Goal: Task Accomplishment & Management: Use online tool/utility

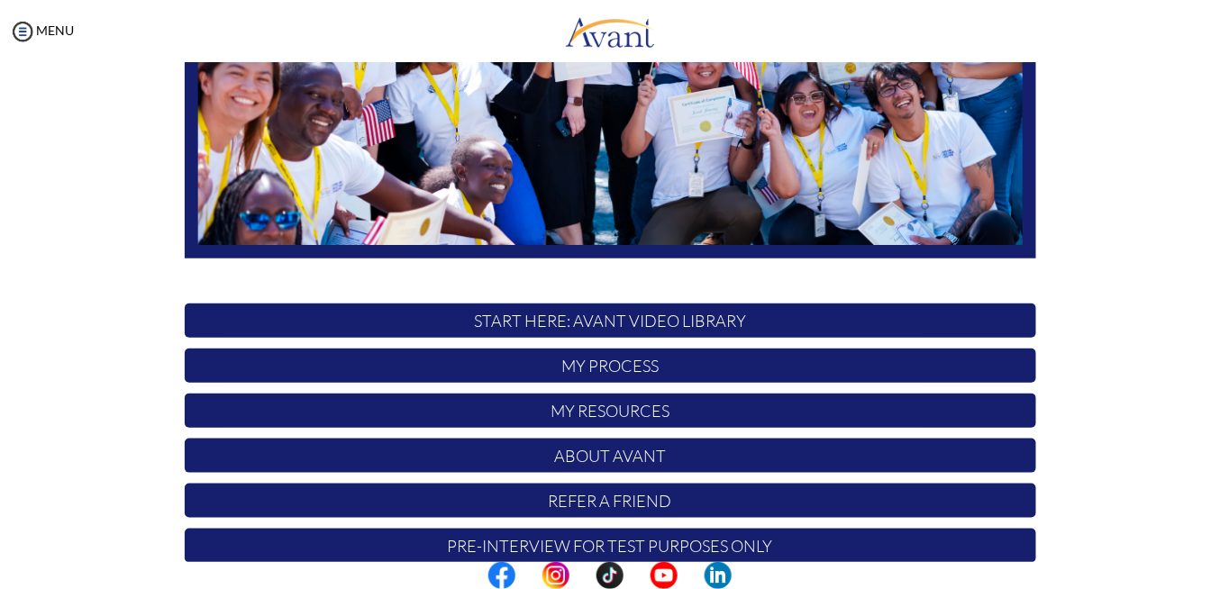
scroll to position [411, 0]
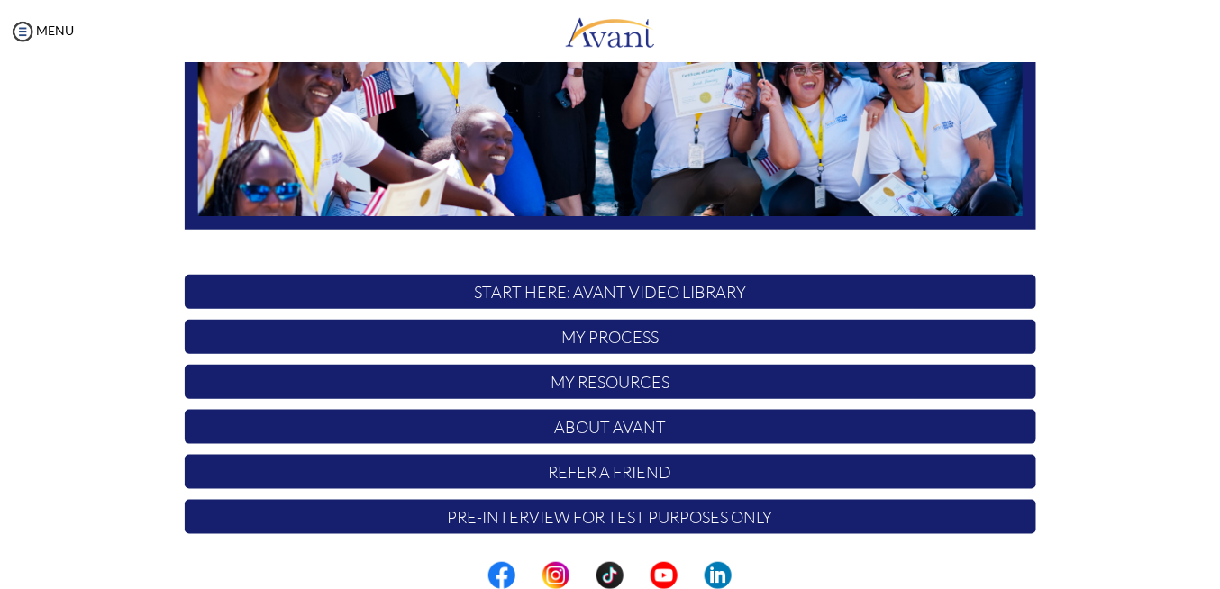
click at [780, 294] on p "START HERE: Avant Video Library" at bounding box center [610, 292] width 851 height 34
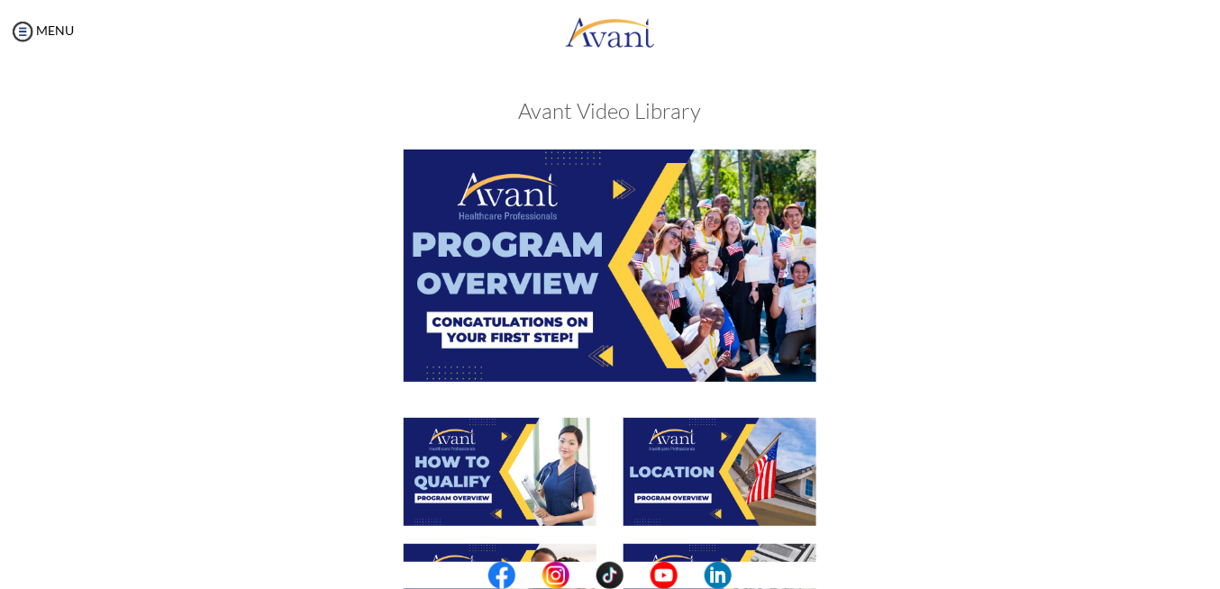
click at [520, 322] on img at bounding box center [610, 266] width 413 height 232
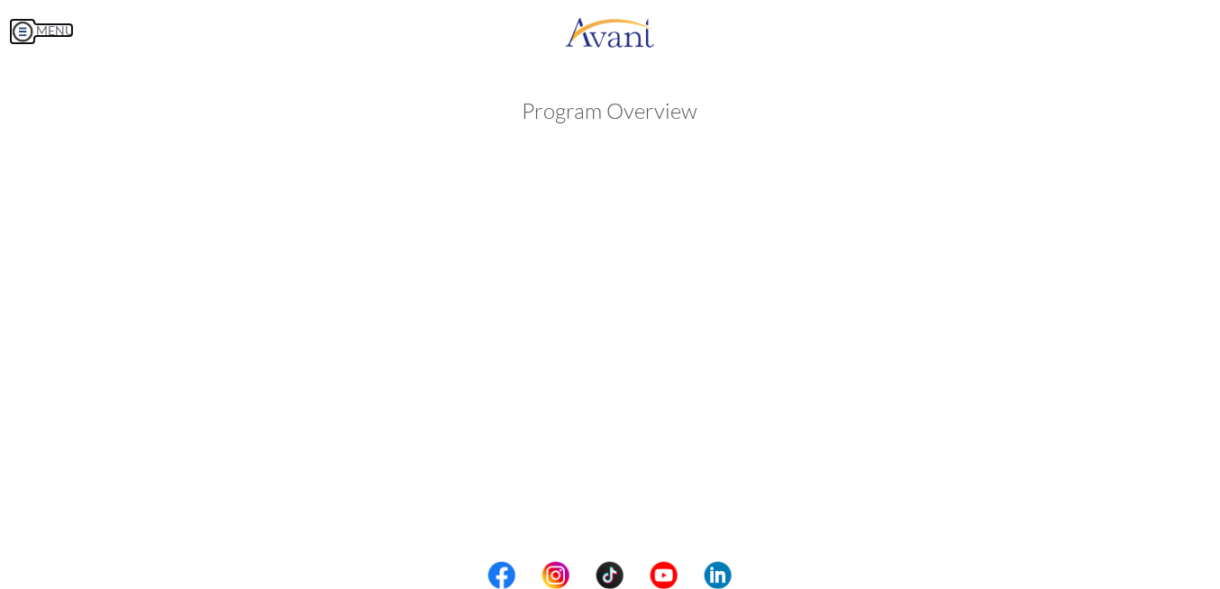
click at [41, 33] on link "MENU" at bounding box center [41, 30] width 65 height 15
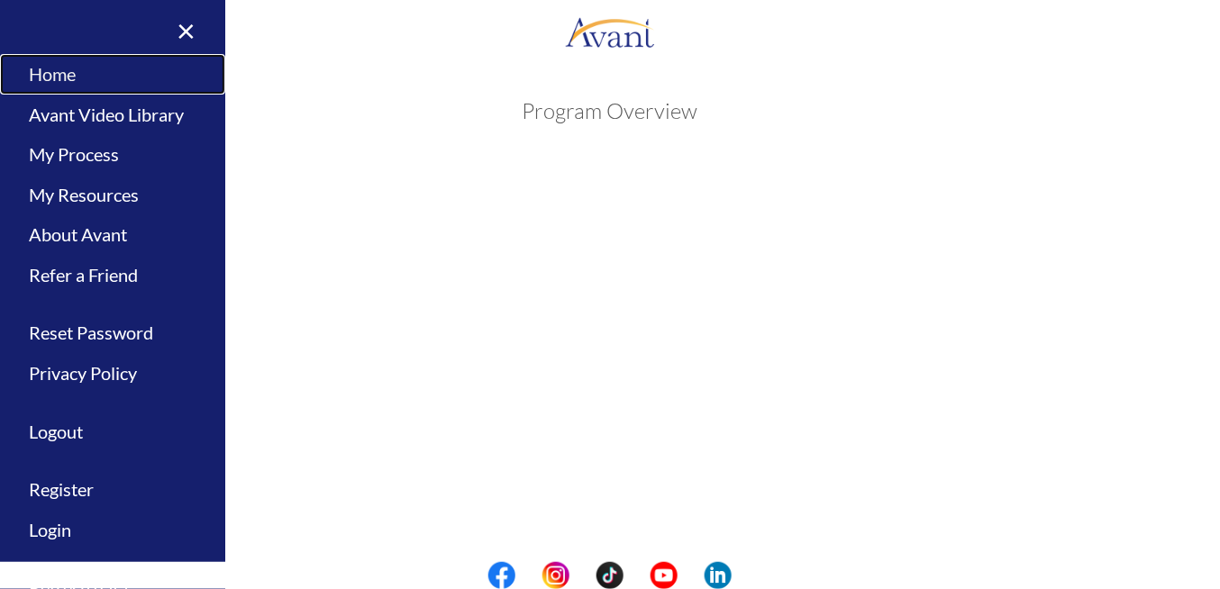
click at [82, 77] on link "Home" at bounding box center [112, 74] width 225 height 41
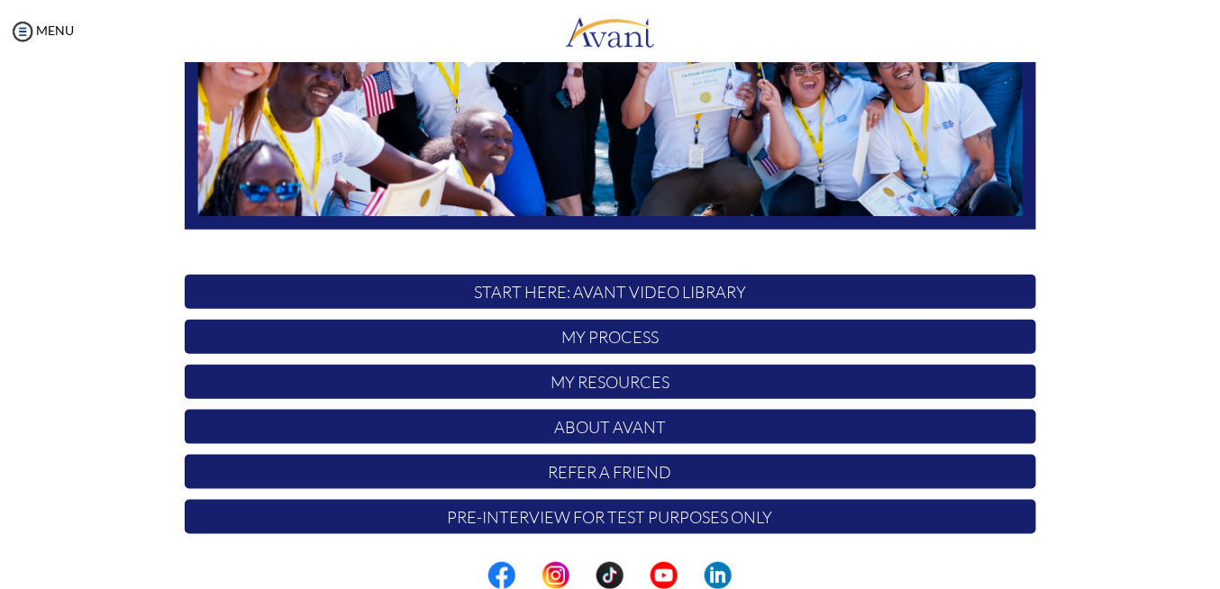
click at [631, 391] on p "My Resources" at bounding box center [610, 382] width 851 height 34
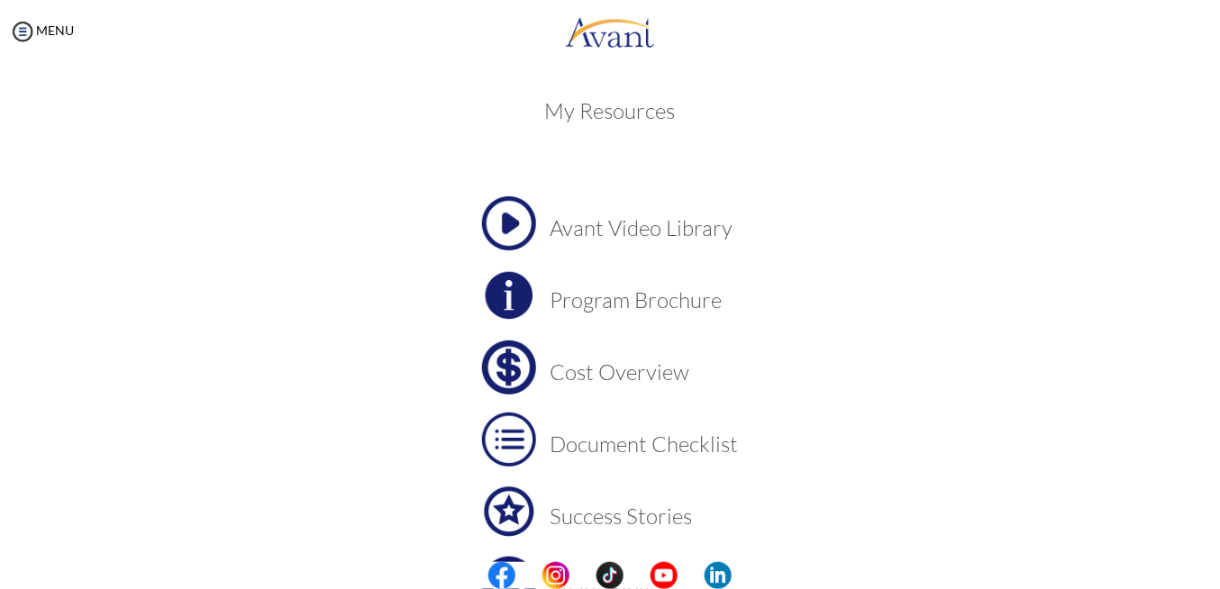
click at [629, 379] on h3 "Cost Overview" at bounding box center [644, 371] width 188 height 23
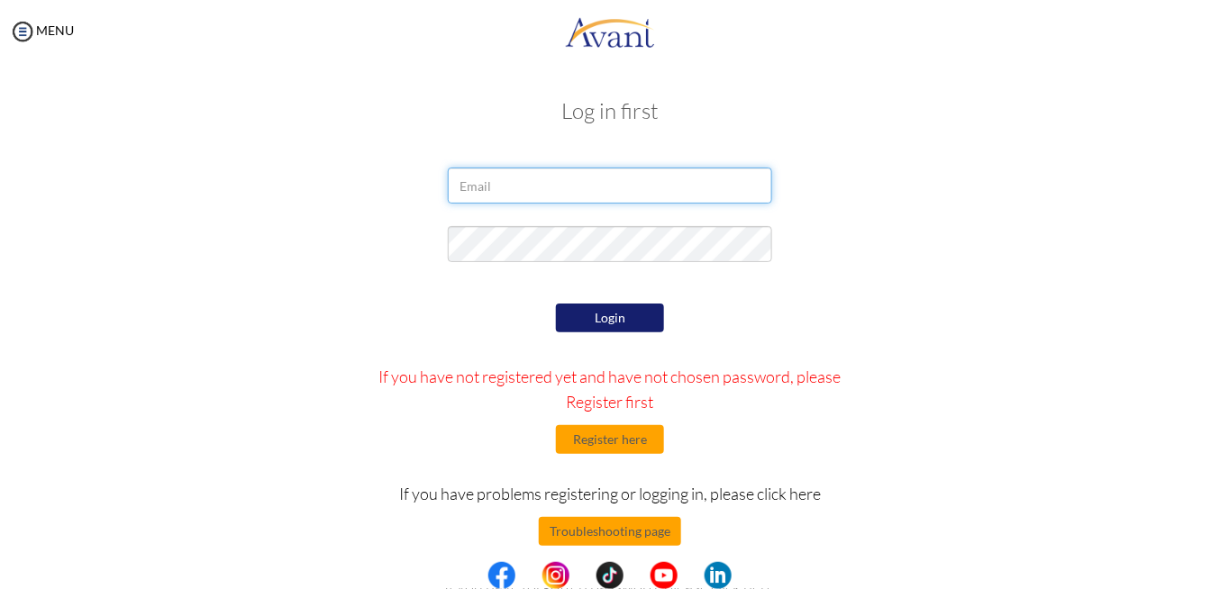
click at [550, 184] on input "email" at bounding box center [610, 186] width 324 height 36
type input "[PERSON_NAME][EMAIL_ADDRESS][DOMAIN_NAME]"
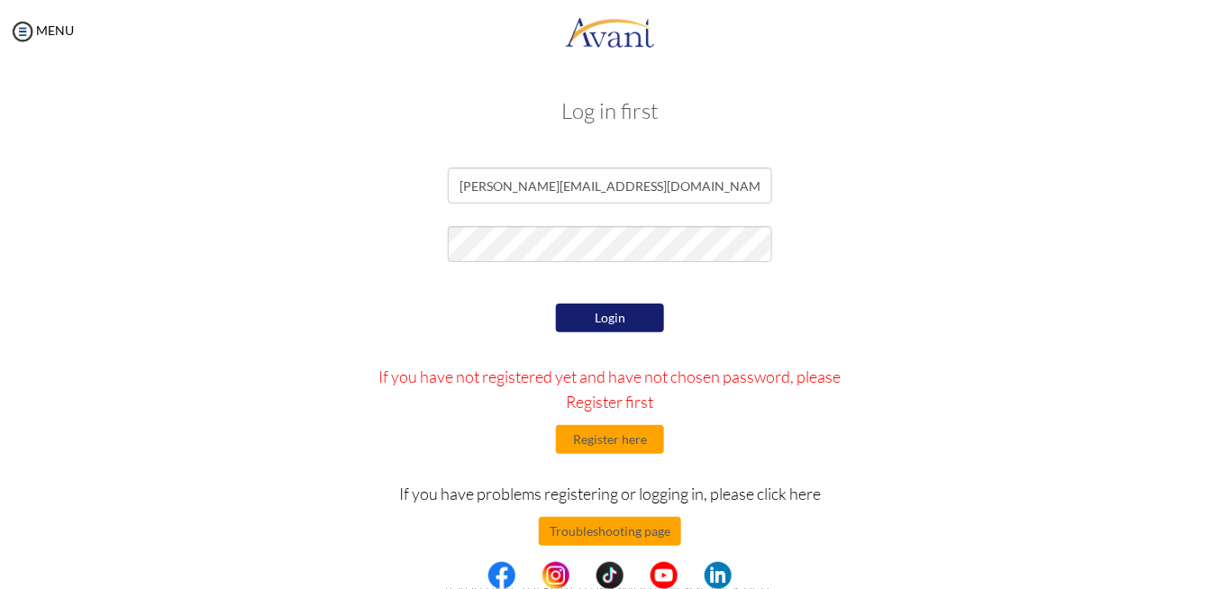
click at [624, 314] on button "Login" at bounding box center [610, 318] width 108 height 29
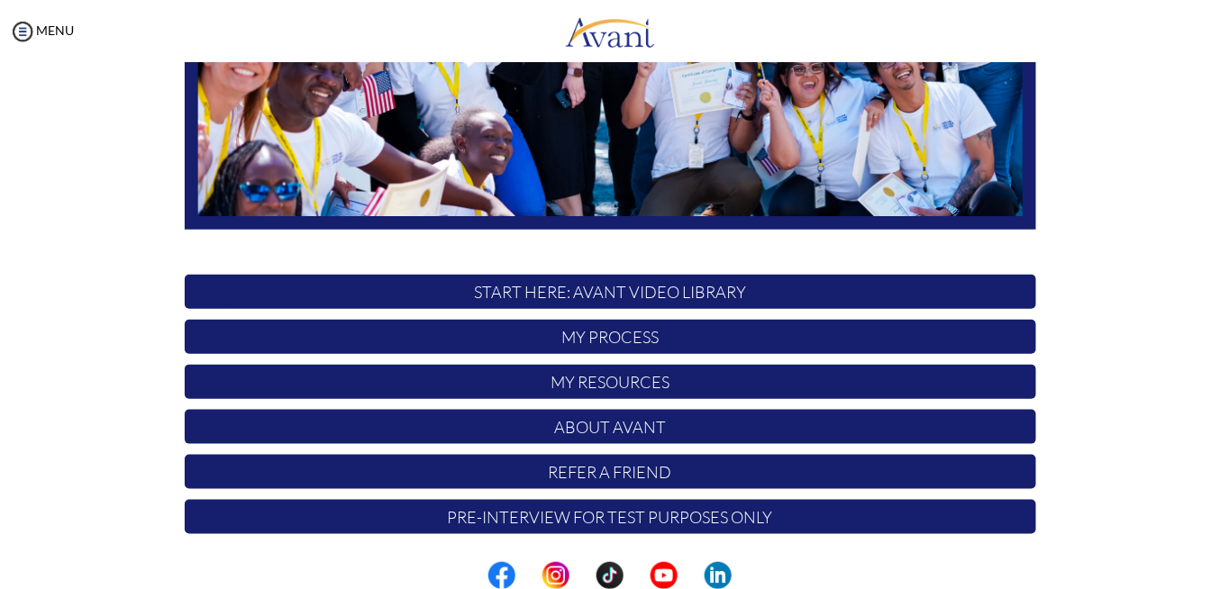
click at [1099, 296] on div "Hi [PERSON_NAME]! START HERE: Avant Video Library My Process My Resources About…" at bounding box center [610, 107] width 1054 height 875
